Goal: Information Seeking & Learning: Find contact information

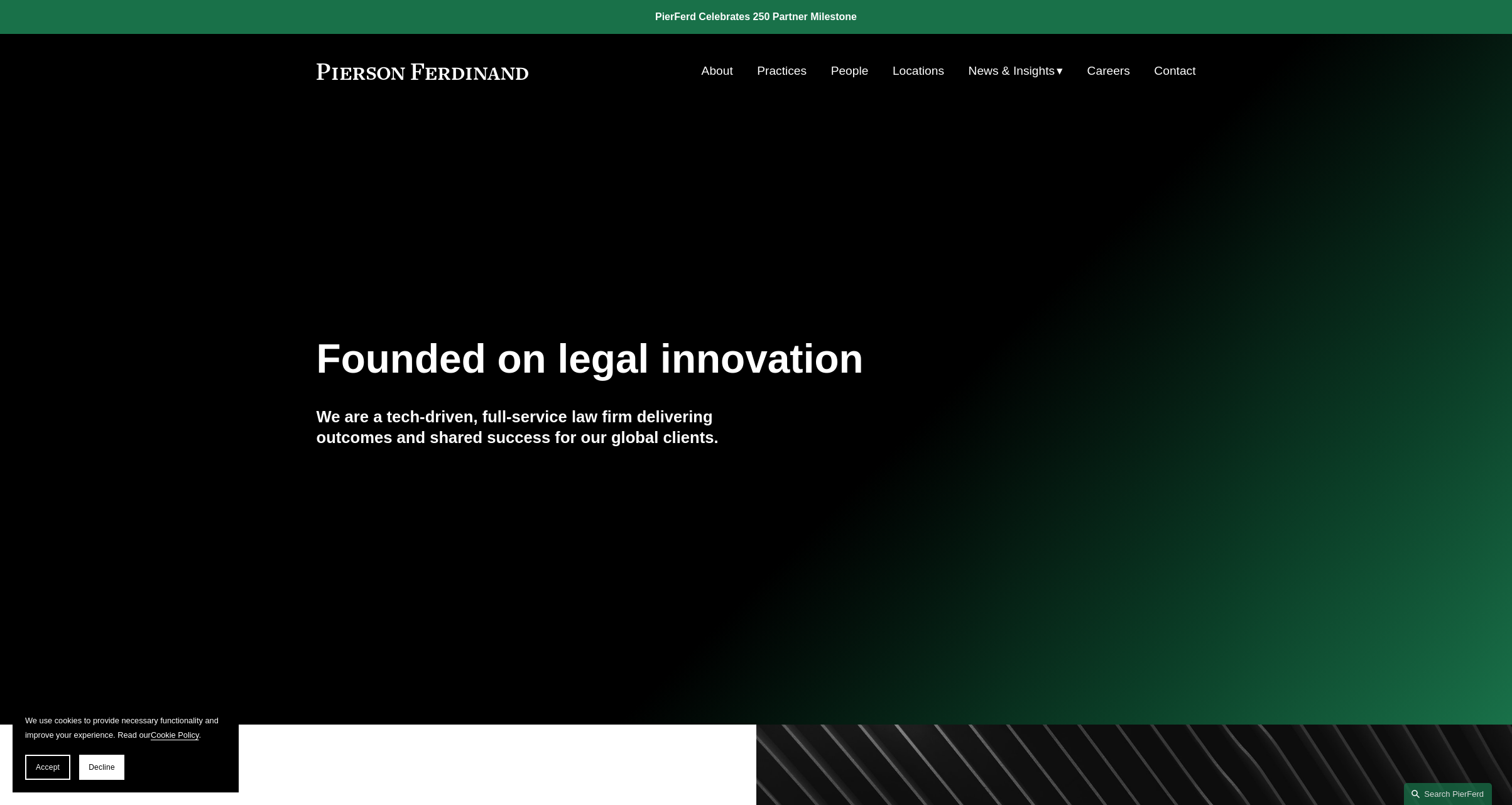
click at [1167, 69] on link "Contact" at bounding box center [1174, 71] width 41 height 24
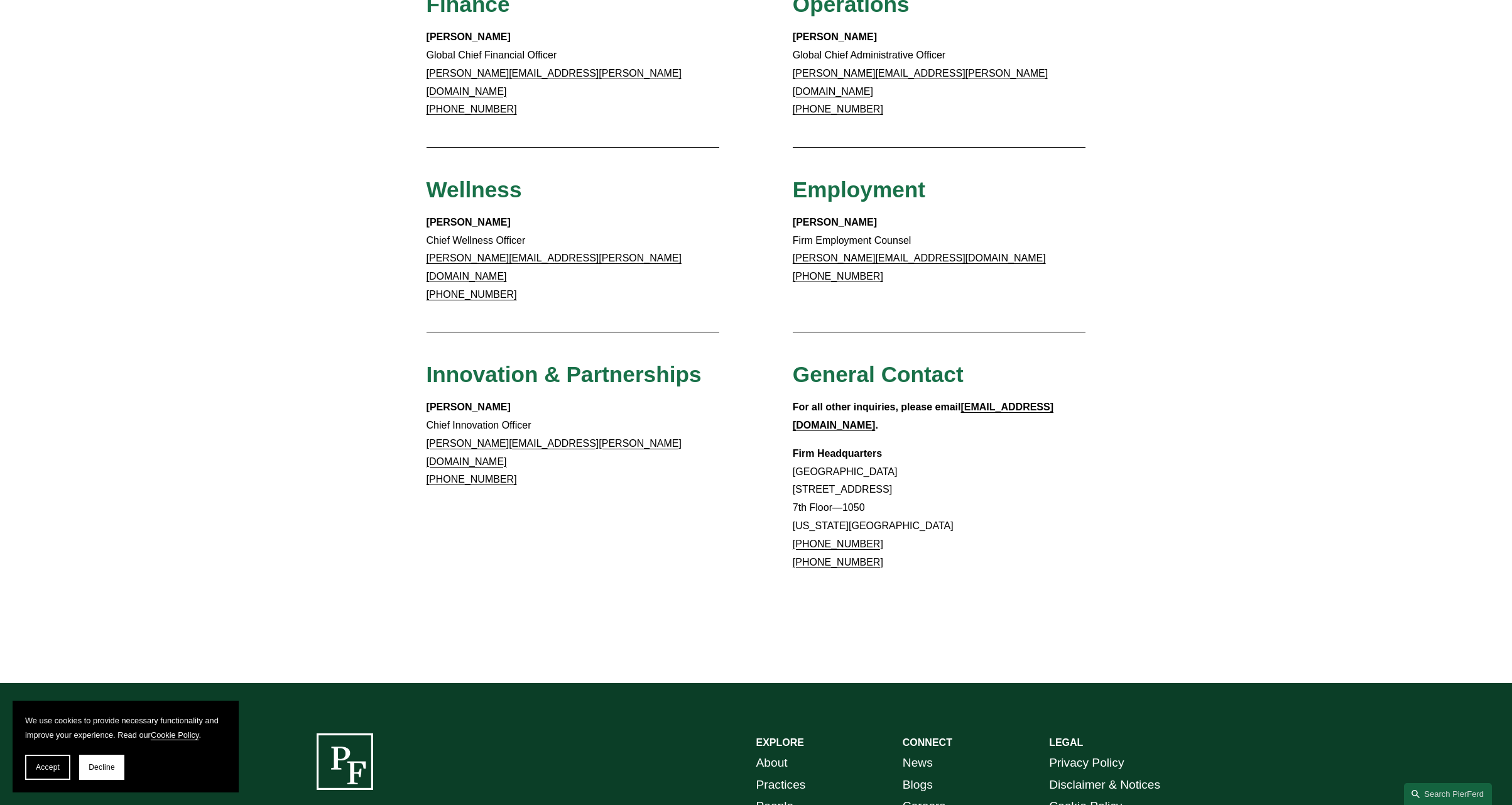
scroll to position [880, 0]
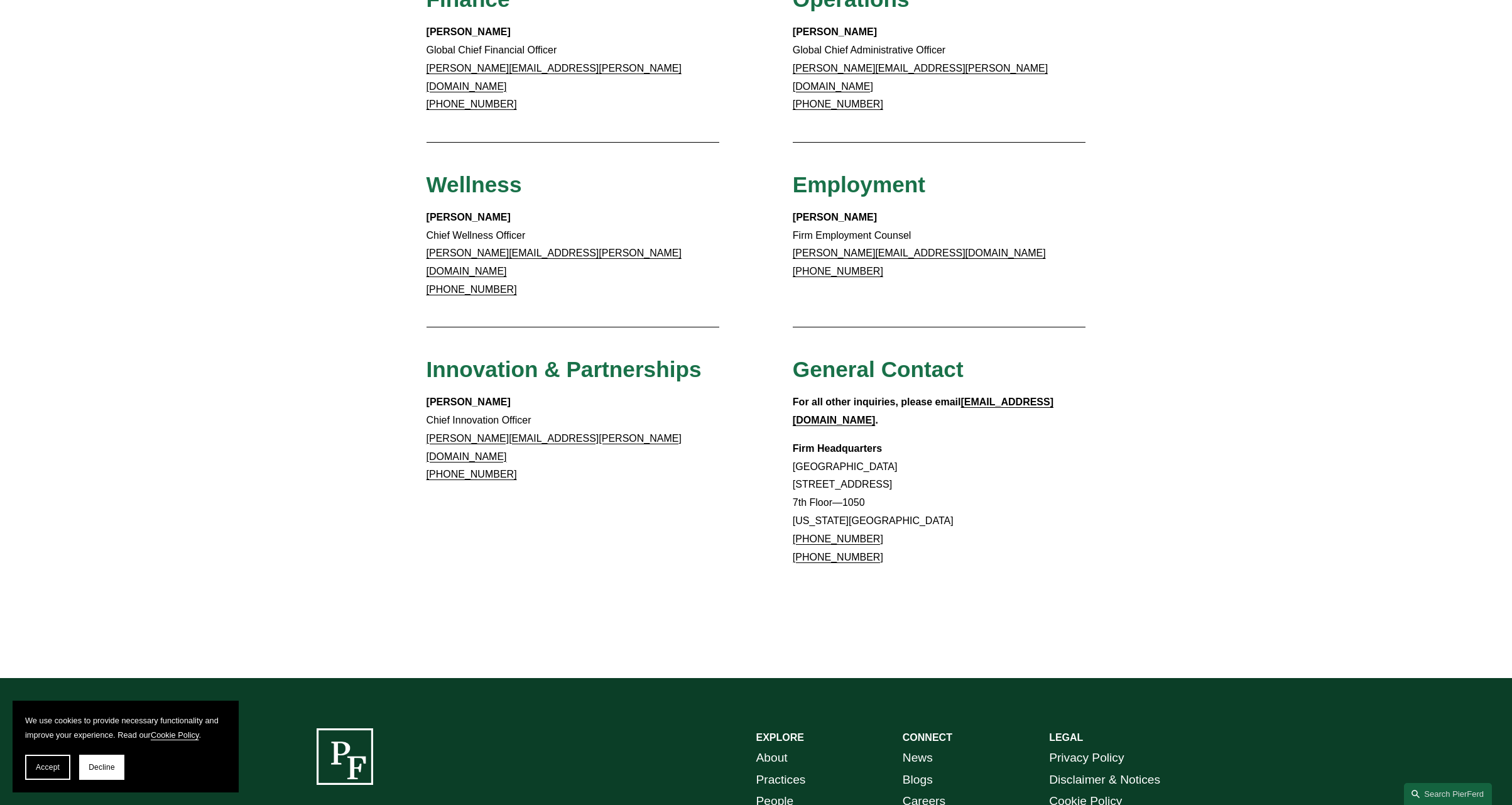
drag, startPoint x: 868, startPoint y: 475, endPoint x: 799, endPoint y: 472, distance: 69.1
click at [798, 473] on p "Firm Headquarters [GEOGRAPHIC_DATA] [STREET_ADDRESS][US_STATE] [PHONE_NUMBER] […" at bounding box center [939, 503] width 293 height 127
copy link "[PHONE_NUMBER]"
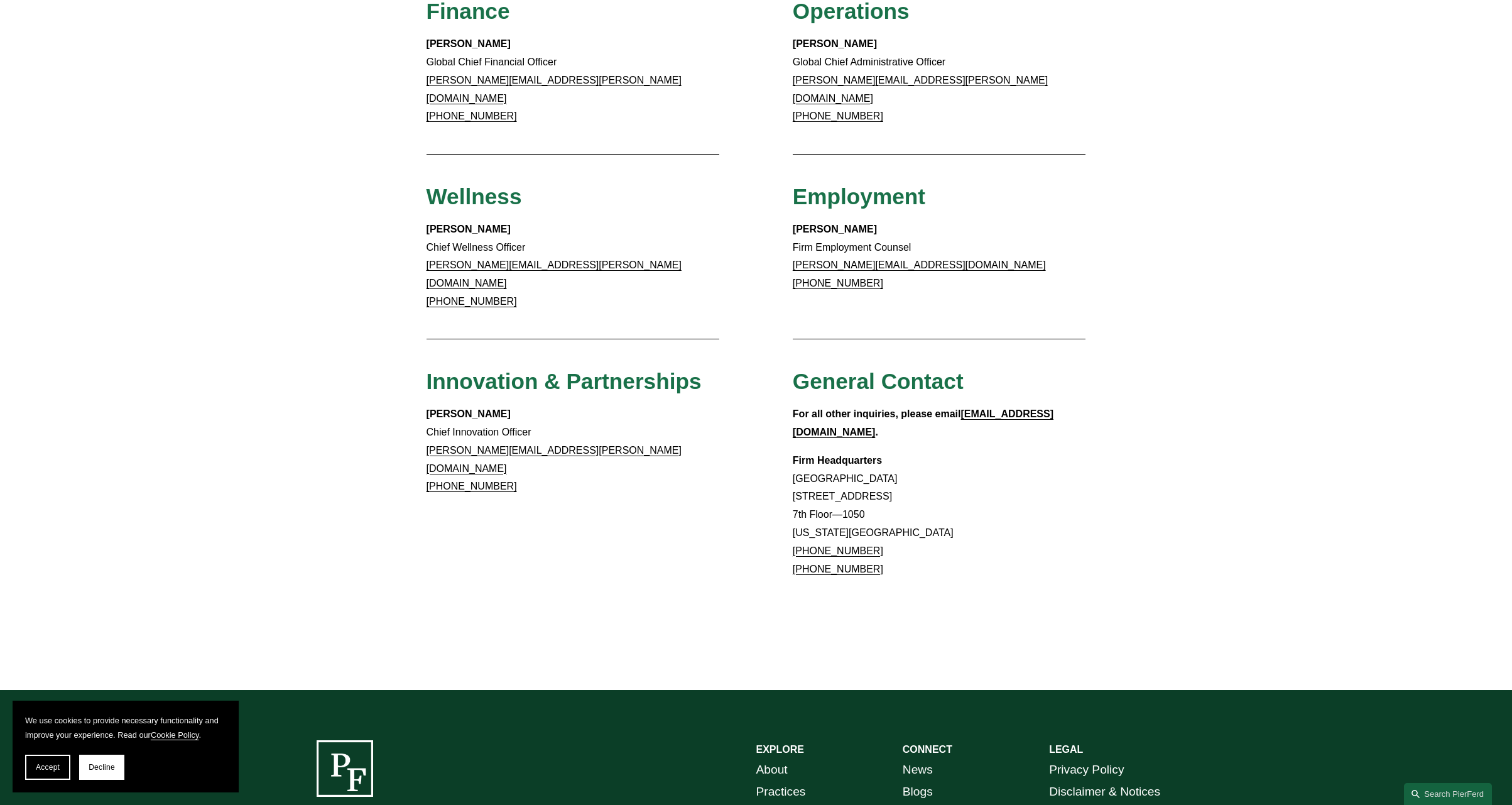
scroll to position [943, 0]
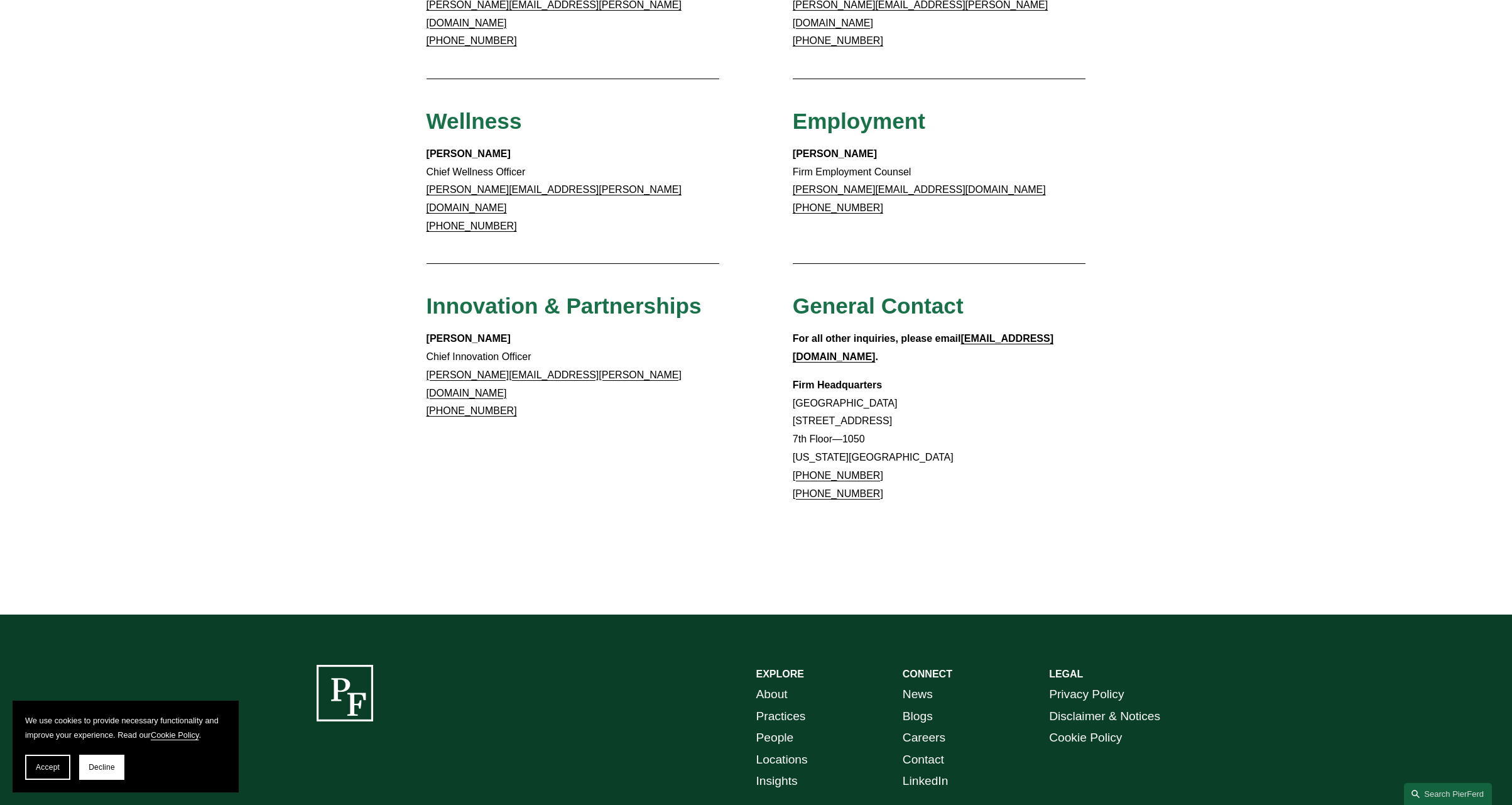
drag, startPoint x: 935, startPoint y: 429, endPoint x: 884, endPoint y: 423, distance: 51.4
click at [934, 430] on p "Firm Headquarters [GEOGRAPHIC_DATA] [STREET_ADDRESS][US_STATE] [PHONE_NUMBER] […" at bounding box center [939, 440] width 293 height 127
click at [855, 470] on link "[PHONE_NUMBER]" at bounding box center [837, 475] width 91 height 11
click at [823, 470] on link "[PHONE_NUMBER]" at bounding box center [837, 475] width 91 height 11
drag, startPoint x: 878, startPoint y: 409, endPoint x: 869, endPoint y: 410, distance: 9.1
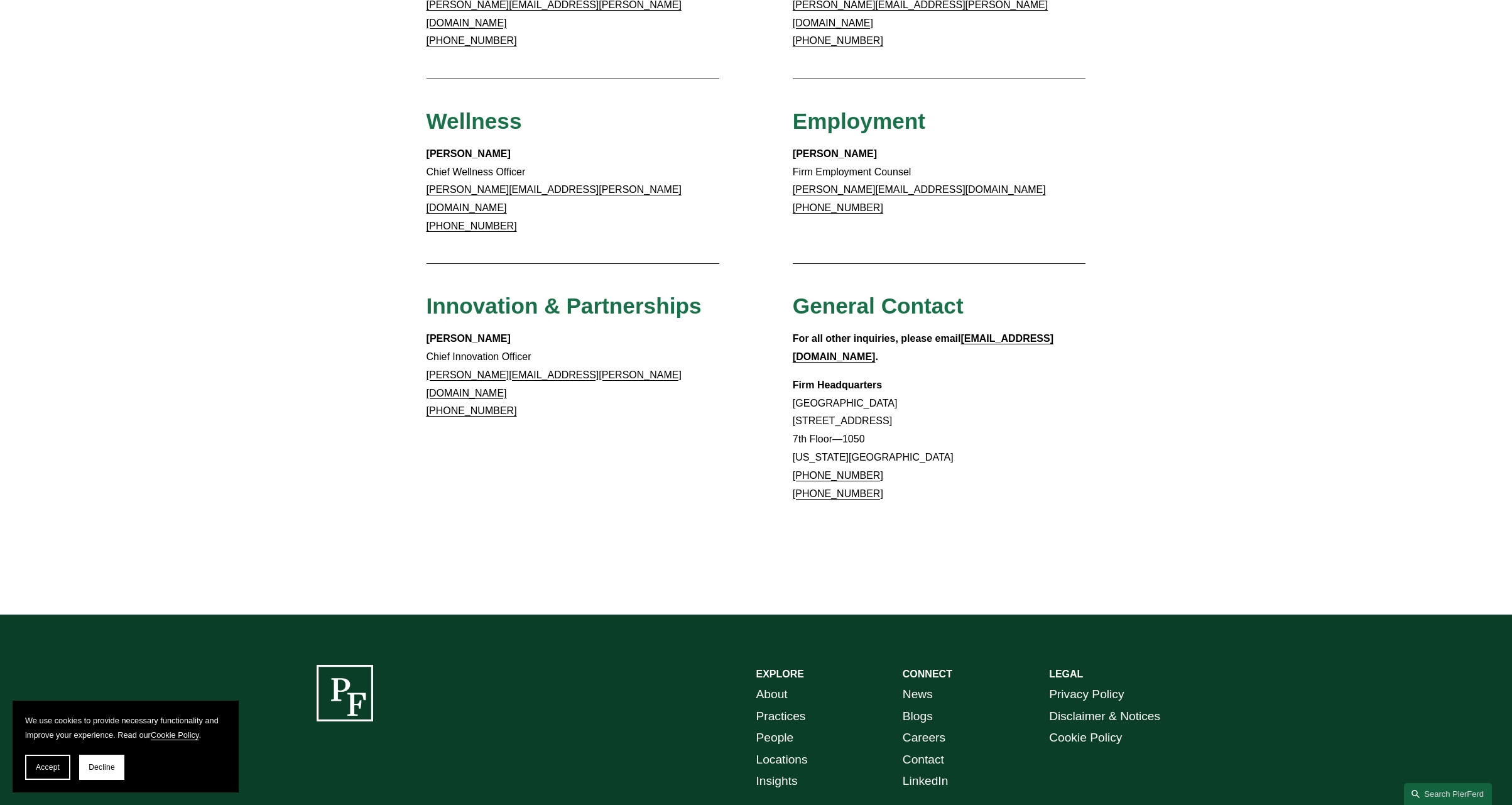
click at [877, 409] on p "Firm Headquarters [GEOGRAPHIC_DATA] [STREET_ADDRESS][US_STATE] [PHONE_NUMBER] […" at bounding box center [939, 440] width 293 height 127
drag, startPoint x: 913, startPoint y: 409, endPoint x: 871, endPoint y: 411, distance: 42.0
click at [878, 411] on p "Firm Headquarters [GEOGRAPHIC_DATA] [STREET_ADDRESS][US_STATE] [PHONE_NUMBER] […" at bounding box center [939, 440] width 293 height 127
drag, startPoint x: 856, startPoint y: 407, endPoint x: 789, endPoint y: 409, distance: 67.0
click at [797, 407] on p "Firm Headquarters [GEOGRAPHIC_DATA] [STREET_ADDRESS][US_STATE] [PHONE_NUMBER] […" at bounding box center [939, 440] width 293 height 127
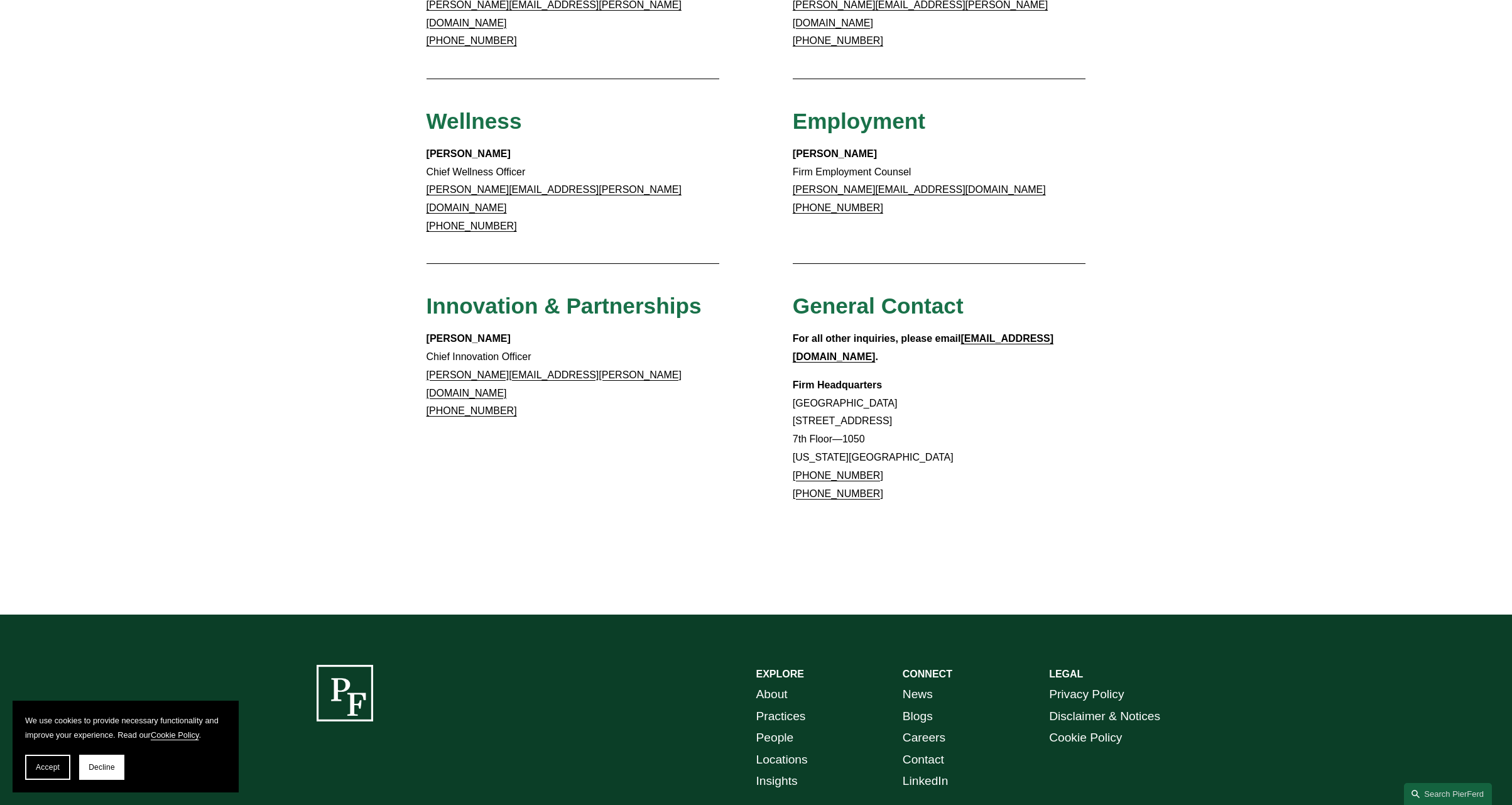
copy link "[PHONE_NUMBER]"
drag, startPoint x: 1280, startPoint y: 163, endPoint x: 1330, endPoint y: 71, distance: 104.7
